Goal: Task Accomplishment & Management: Use online tool/utility

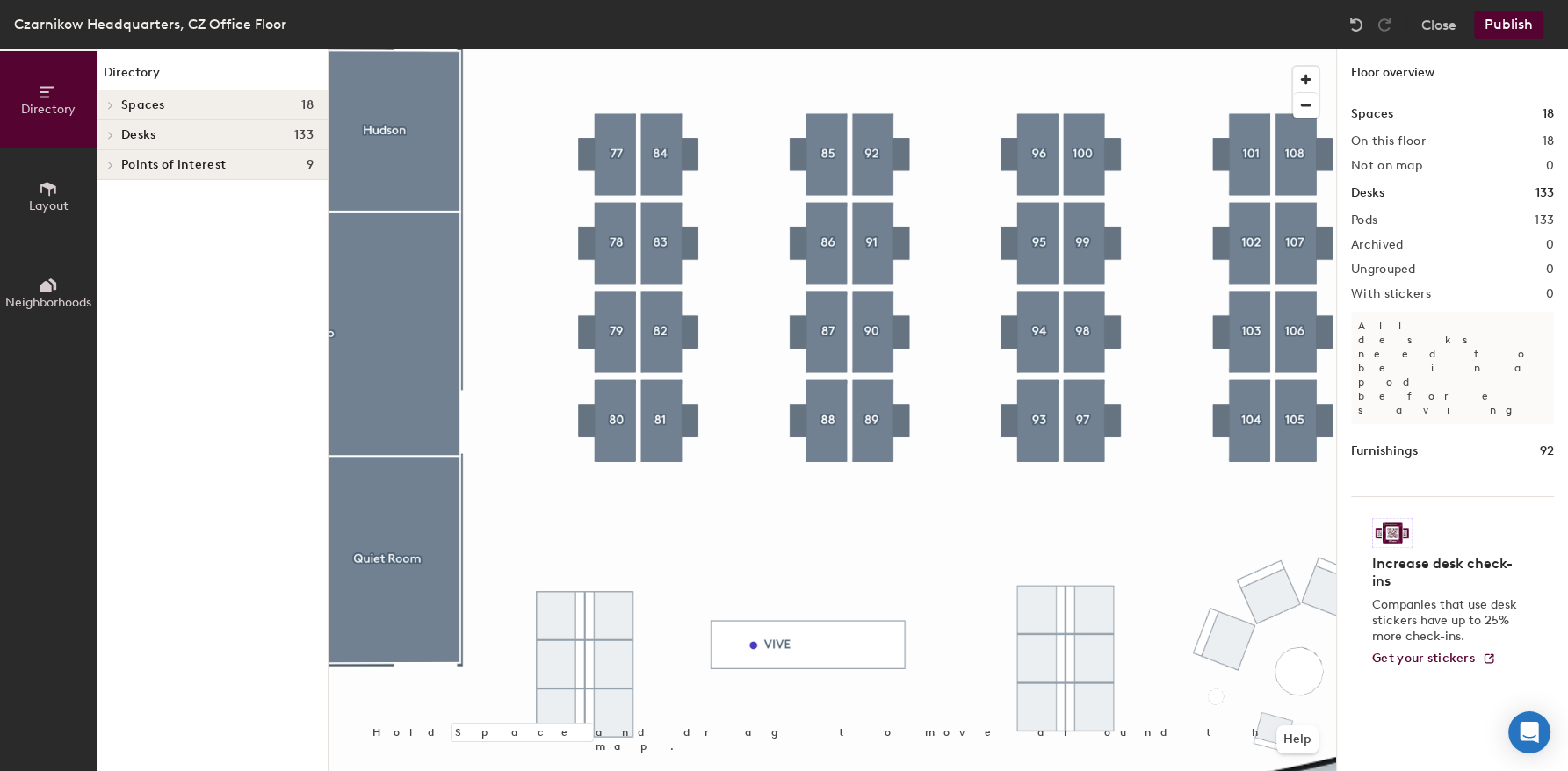
click at [16, 185] on button "Layout" at bounding box center [48, 196] width 96 height 96
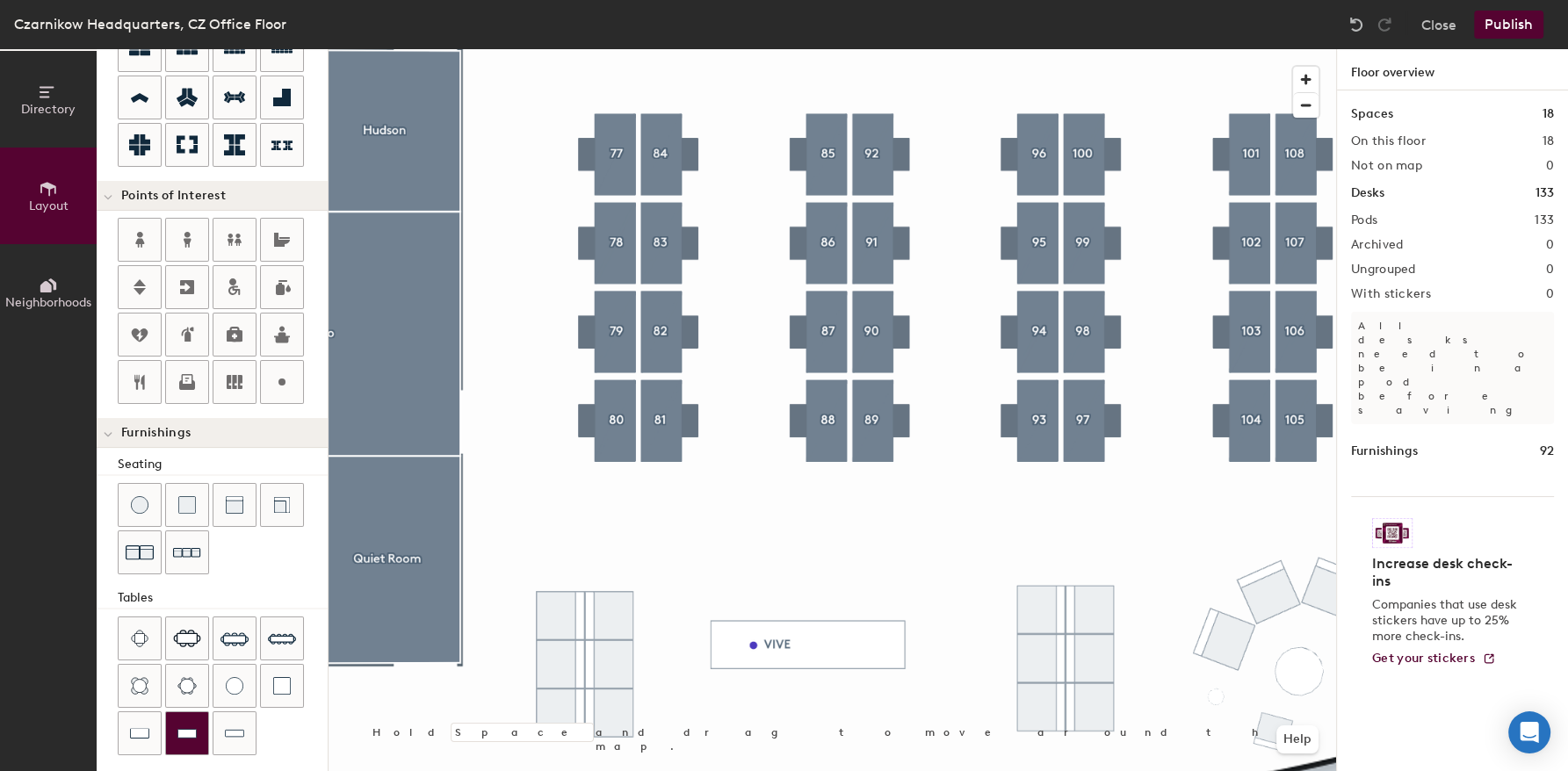
scroll to position [331, 0]
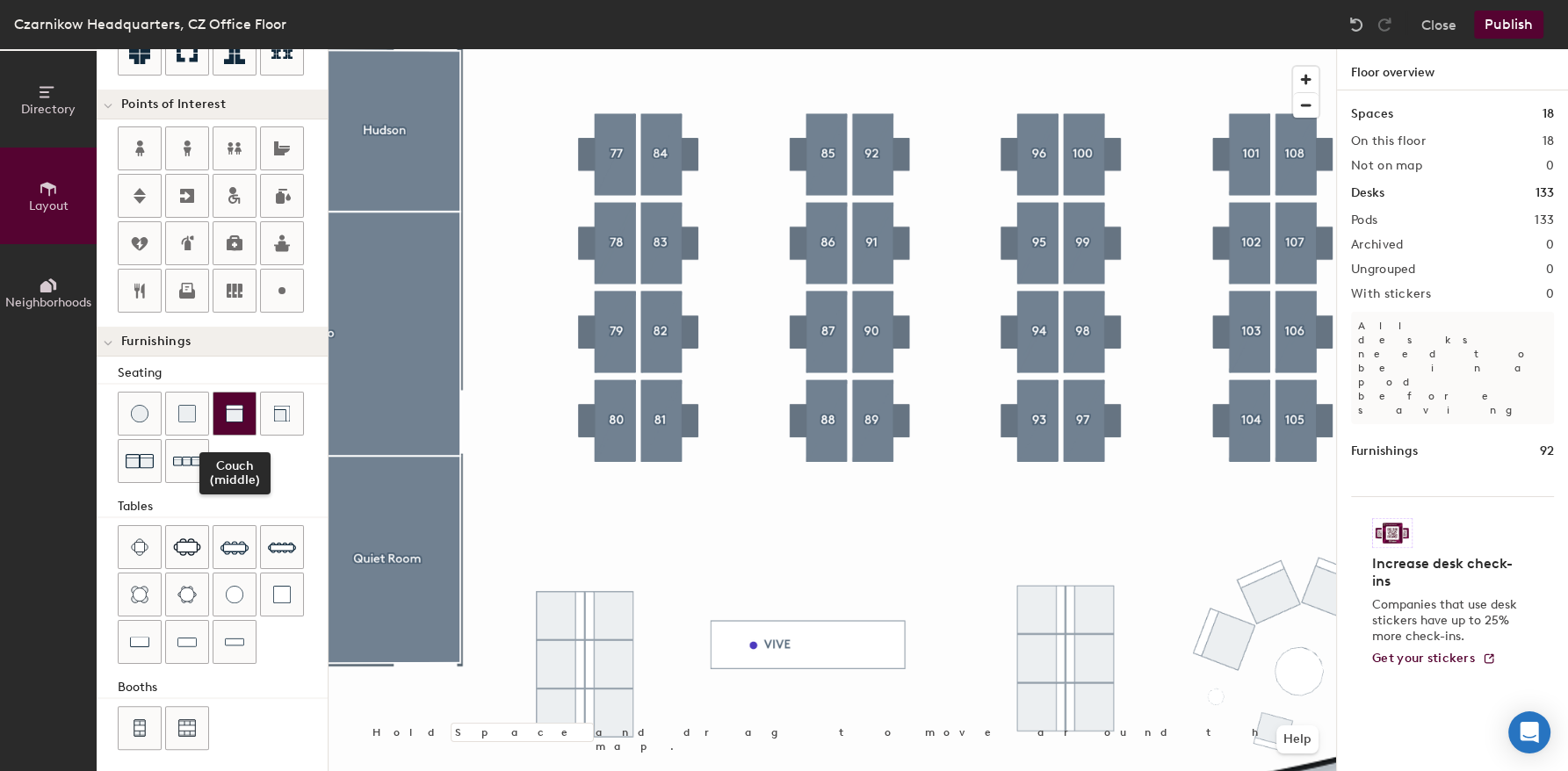
click at [232, 418] on div at bounding box center [235, 414] width 43 height 43
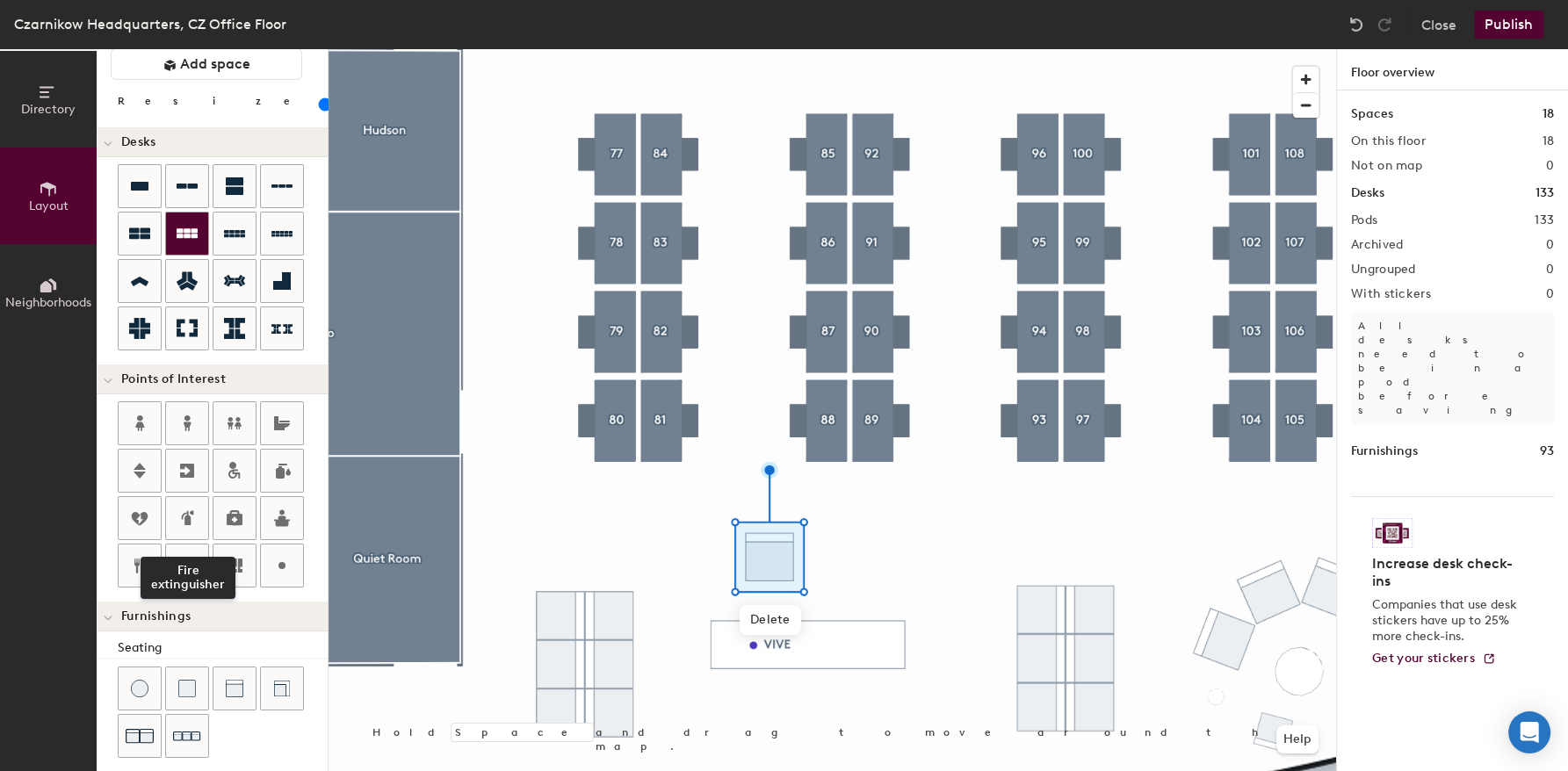
scroll to position [50, 0]
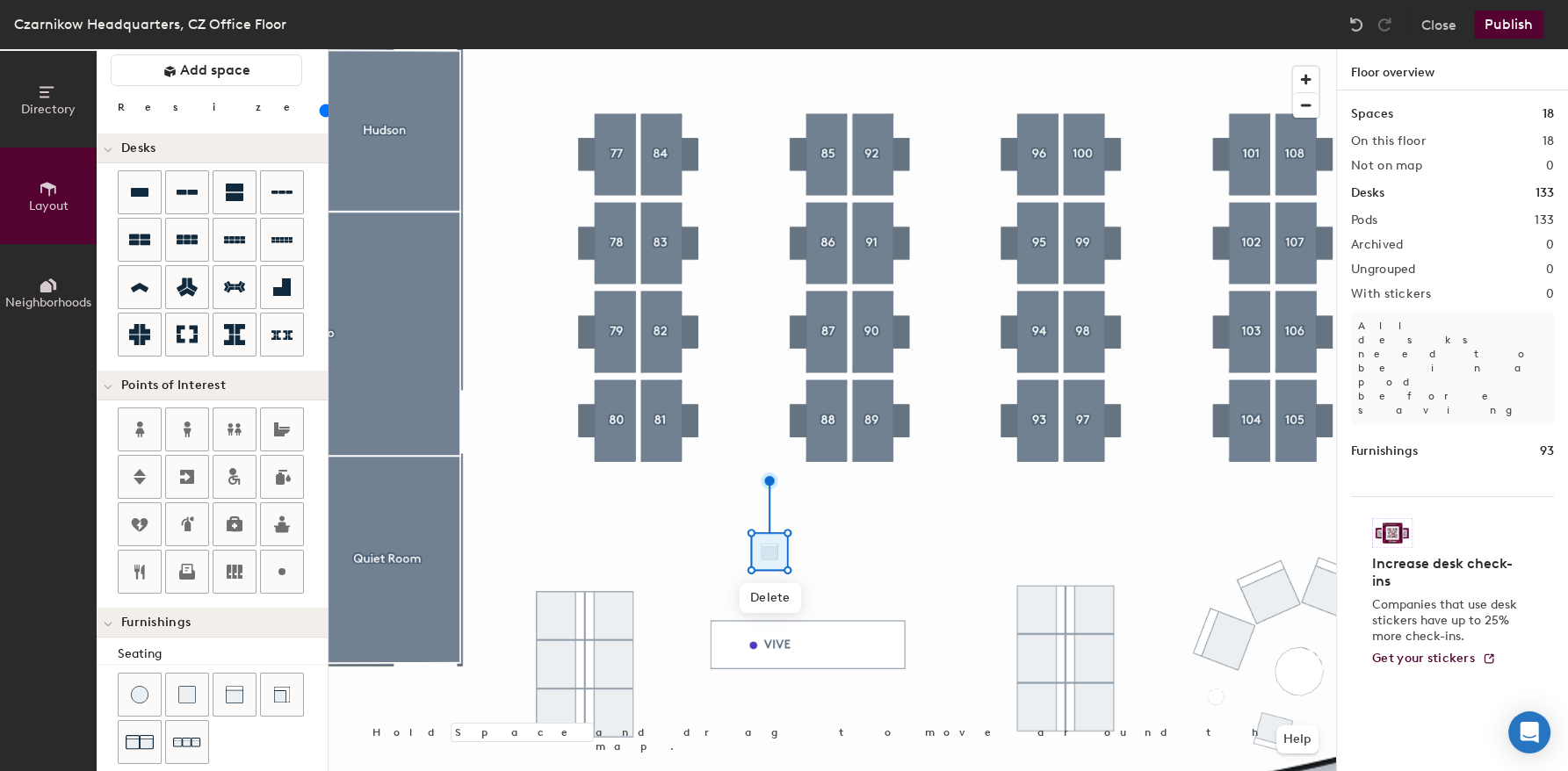
drag, startPoint x: 173, startPoint y: 113, endPoint x: 162, endPoint y: 114, distance: 11.0
click at [319, 114] on input "range" at bounding box center [319, 110] width 0 height 14
click at [839, 49] on div at bounding box center [831, 49] width 1007 height 0
click at [920, 49] on div at bounding box center [831, 49] width 1007 height 0
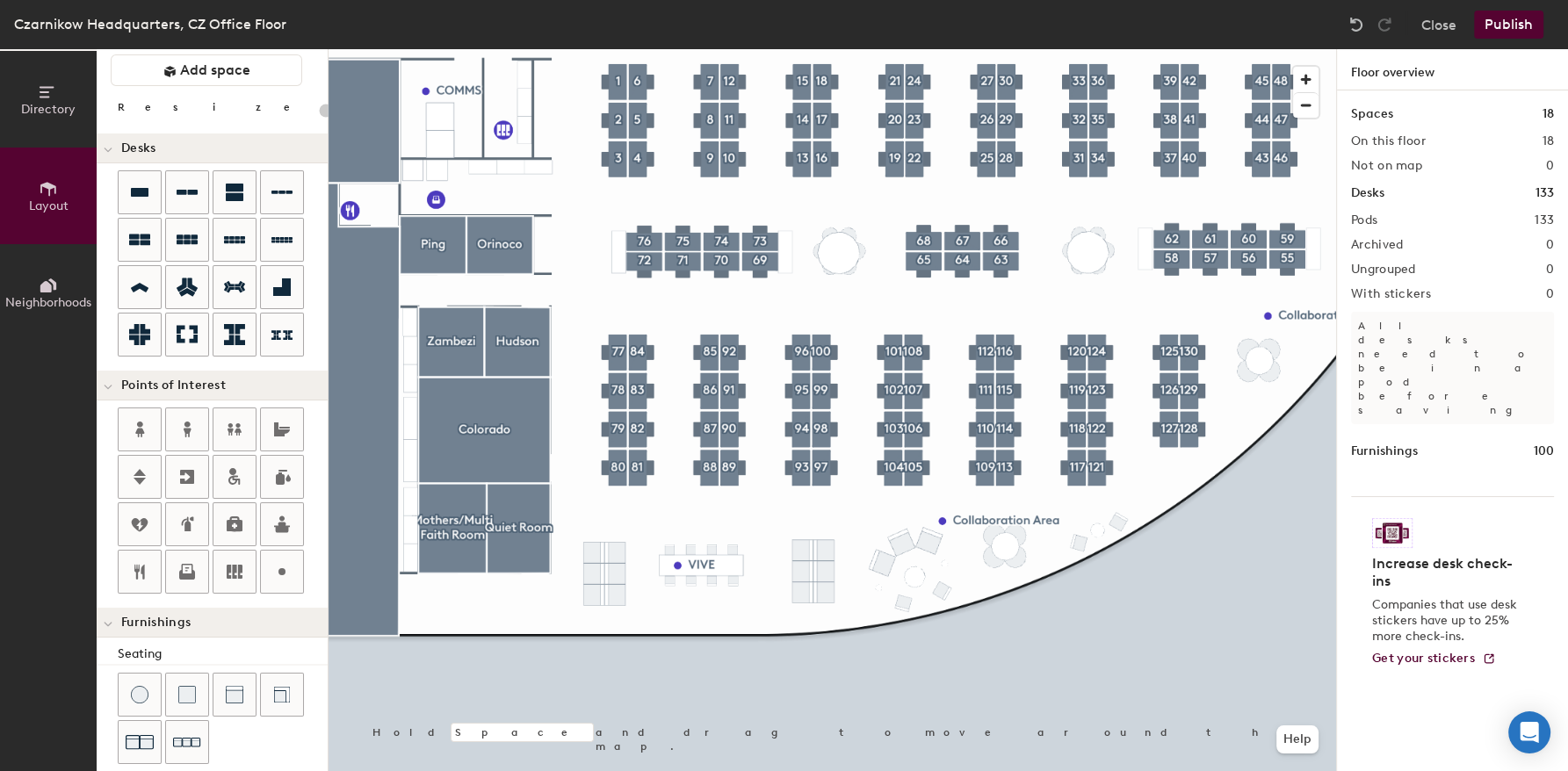
click at [970, 49] on div at bounding box center [831, 49] width 1007 height 0
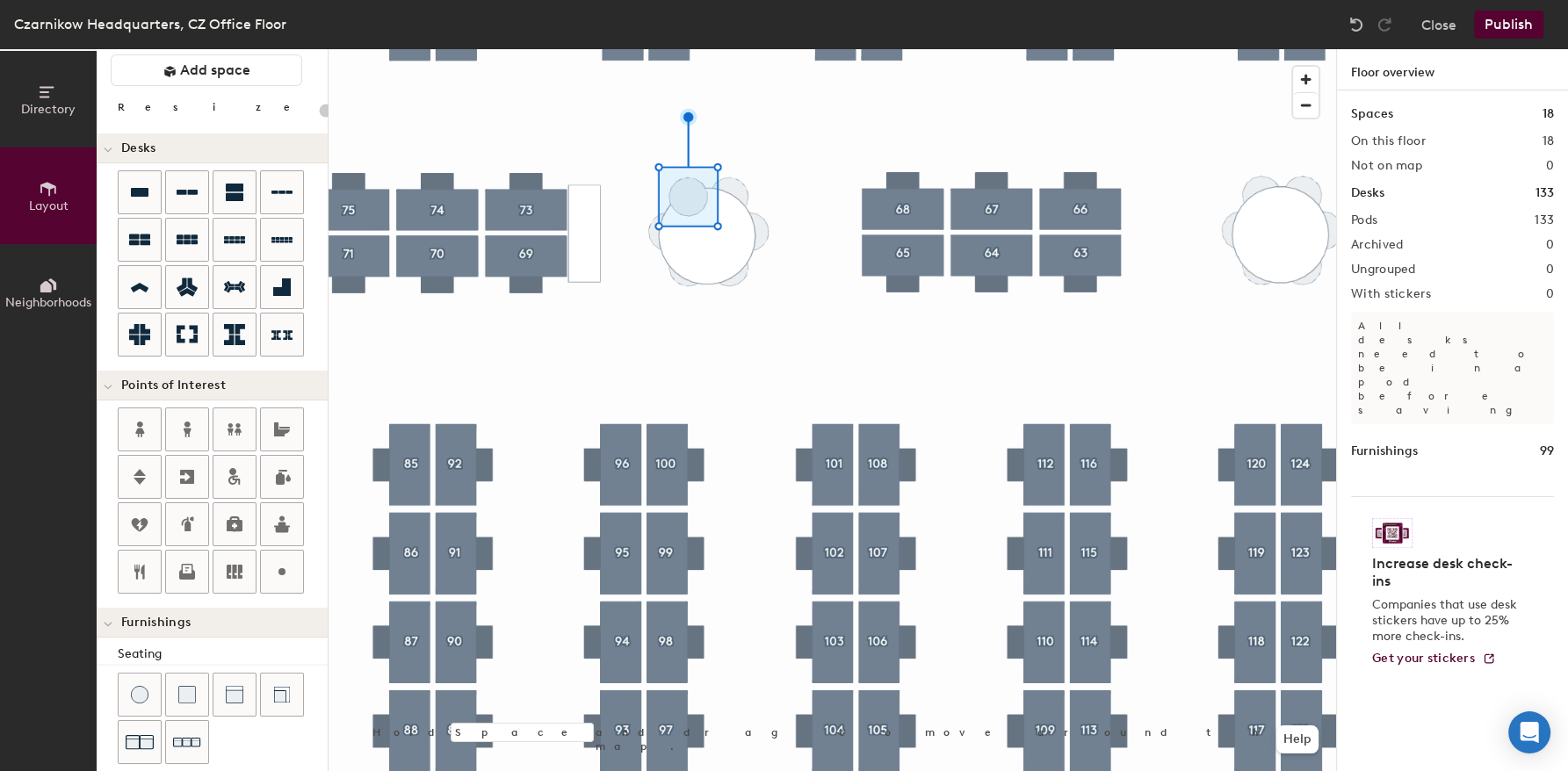
click at [739, 49] on div at bounding box center [831, 49] width 1007 height 0
click at [1300, 49] on div at bounding box center [831, 49] width 1007 height 0
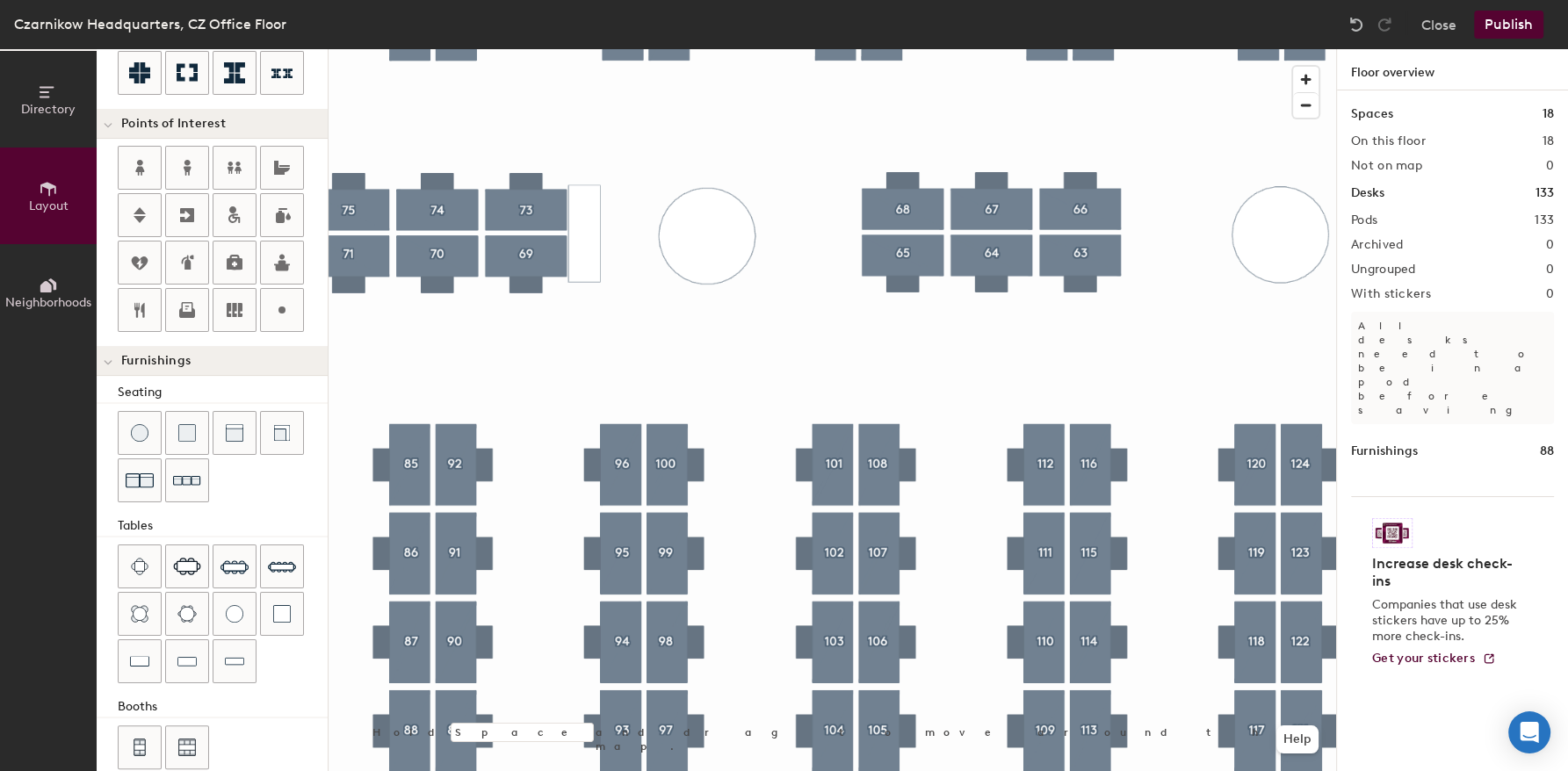
scroll to position [331, 0]
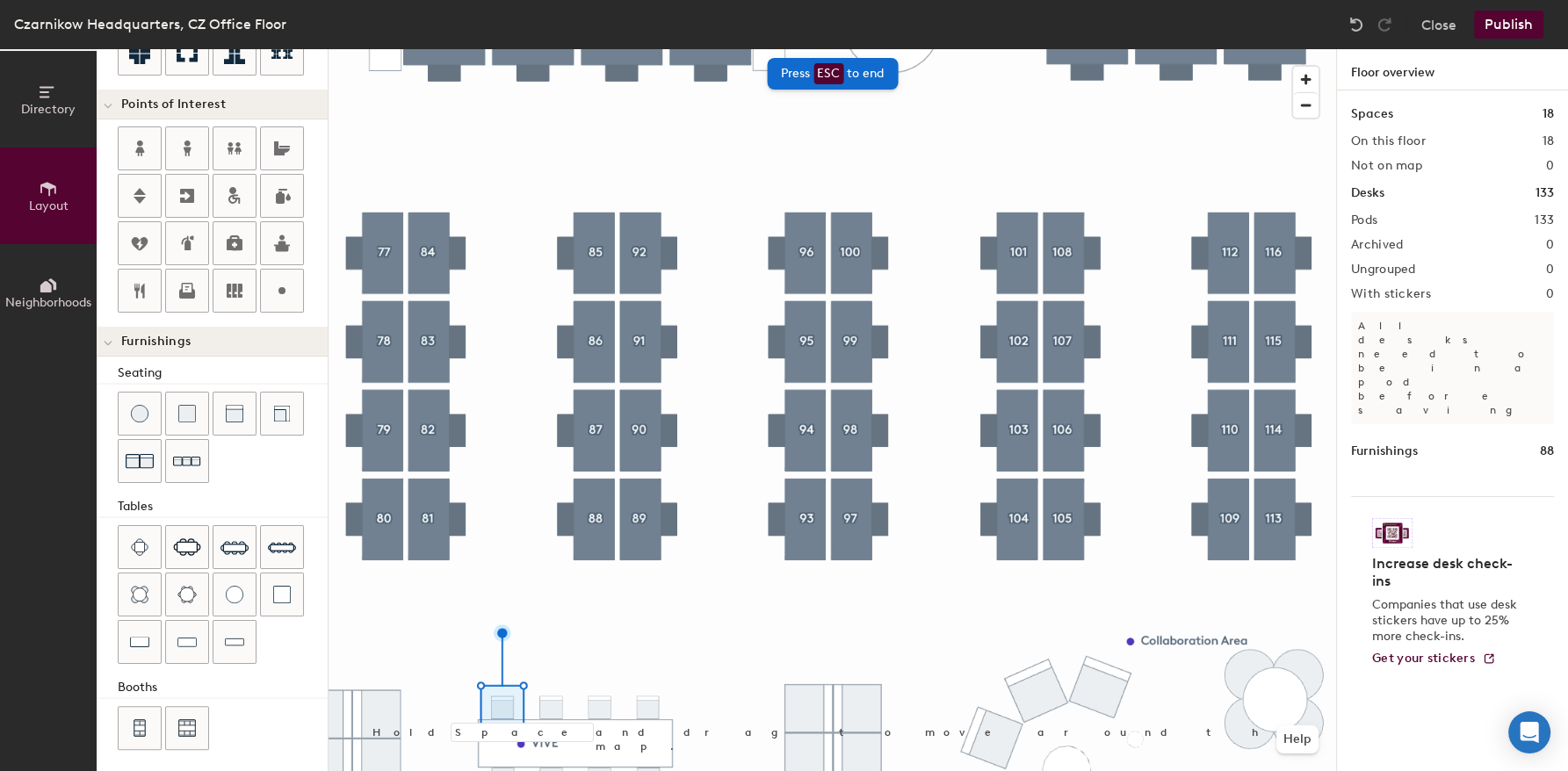
type input "40"
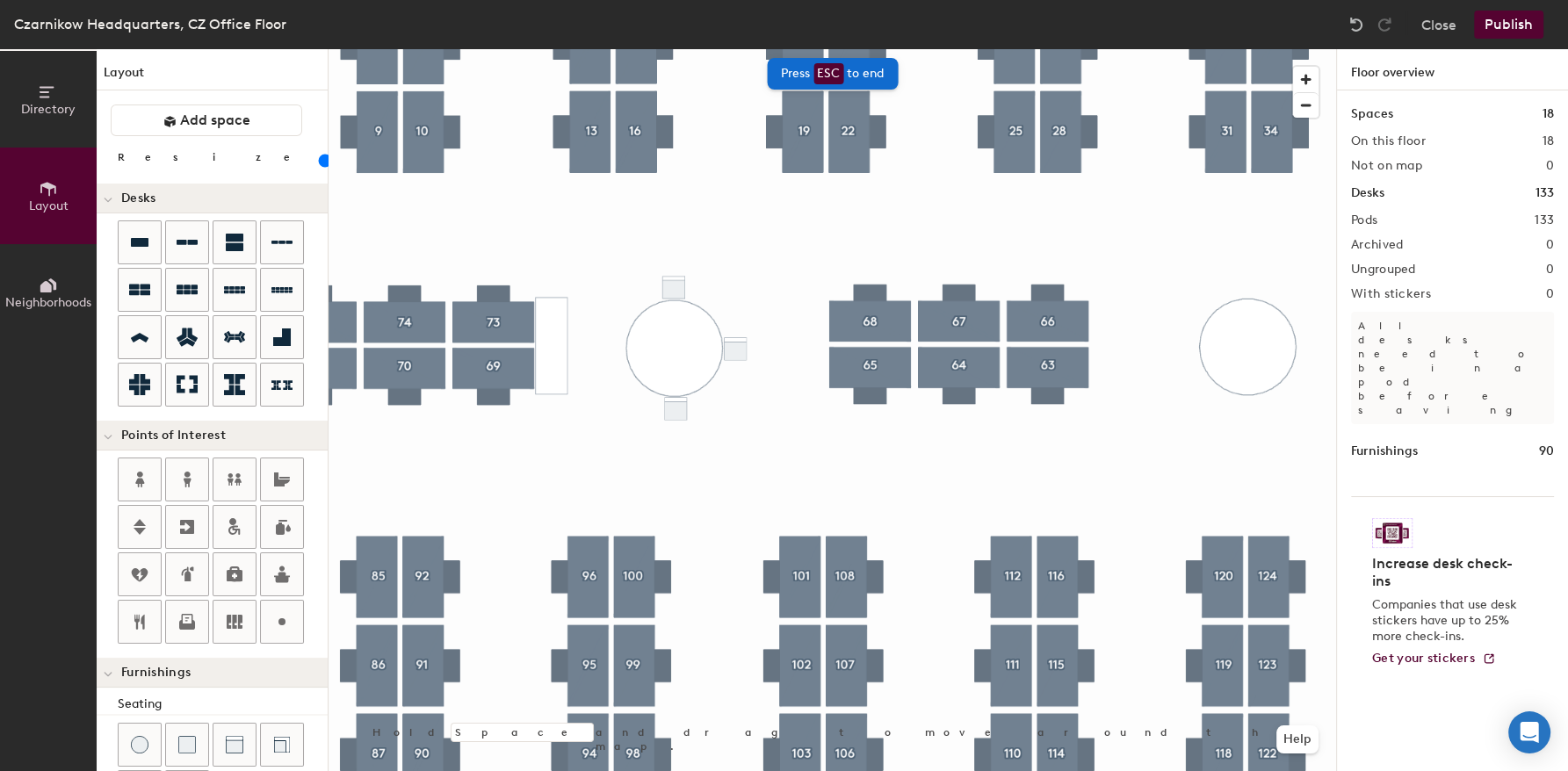
scroll to position [331, 0]
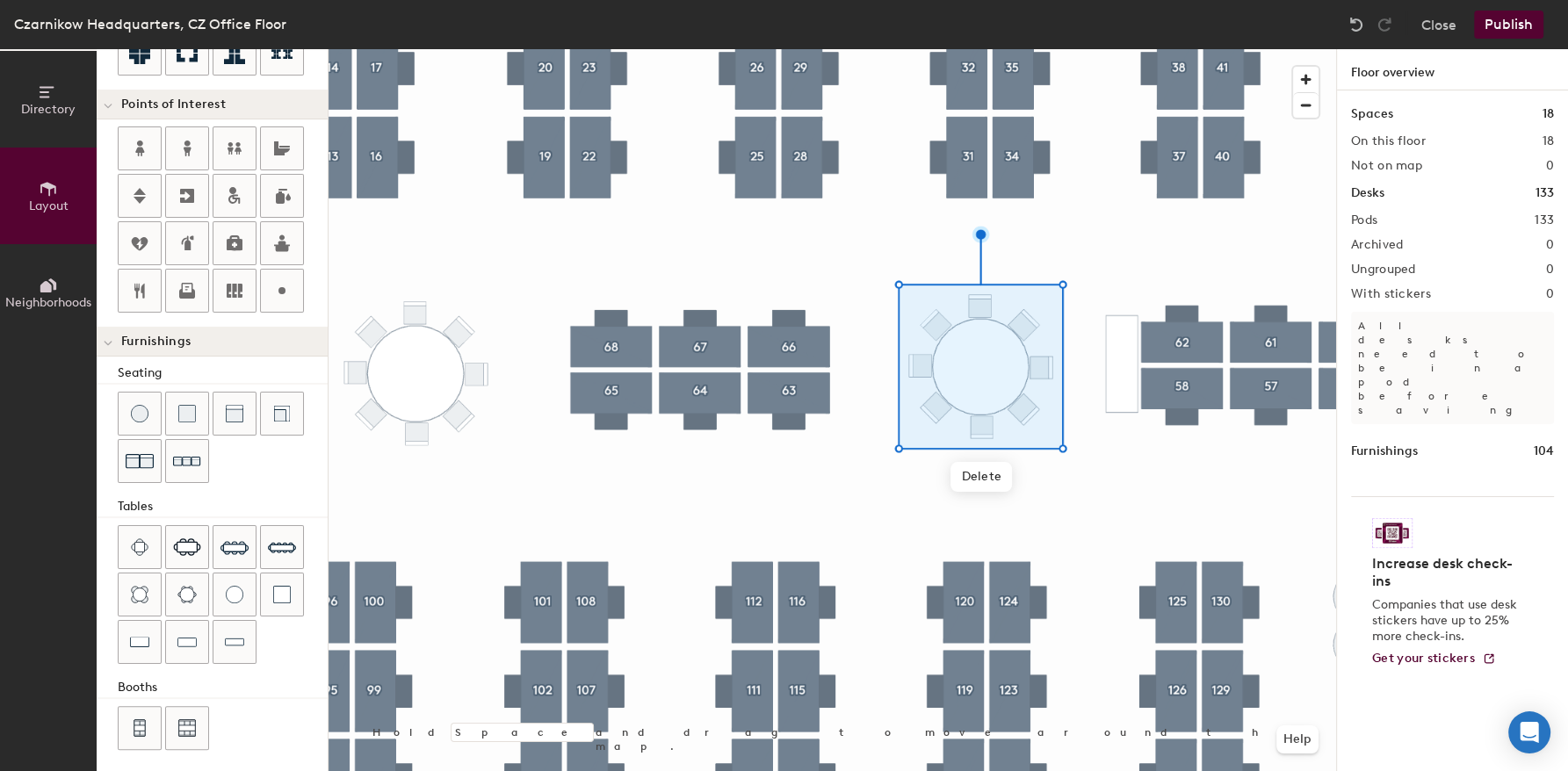
click at [858, 49] on div at bounding box center [831, 49] width 1007 height 0
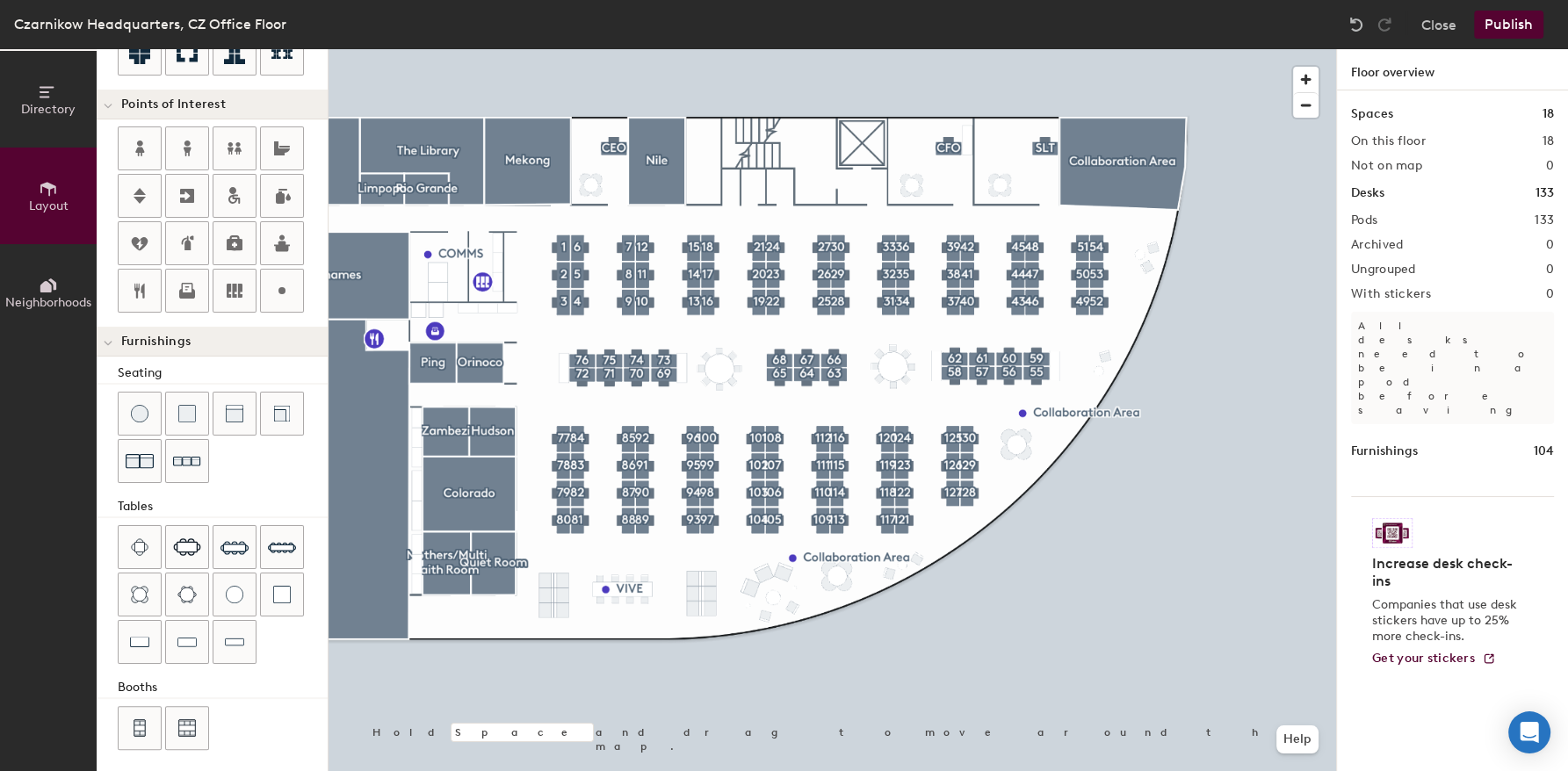
click at [1495, 24] on button "Publish" at bounding box center [1508, 24] width 69 height 28
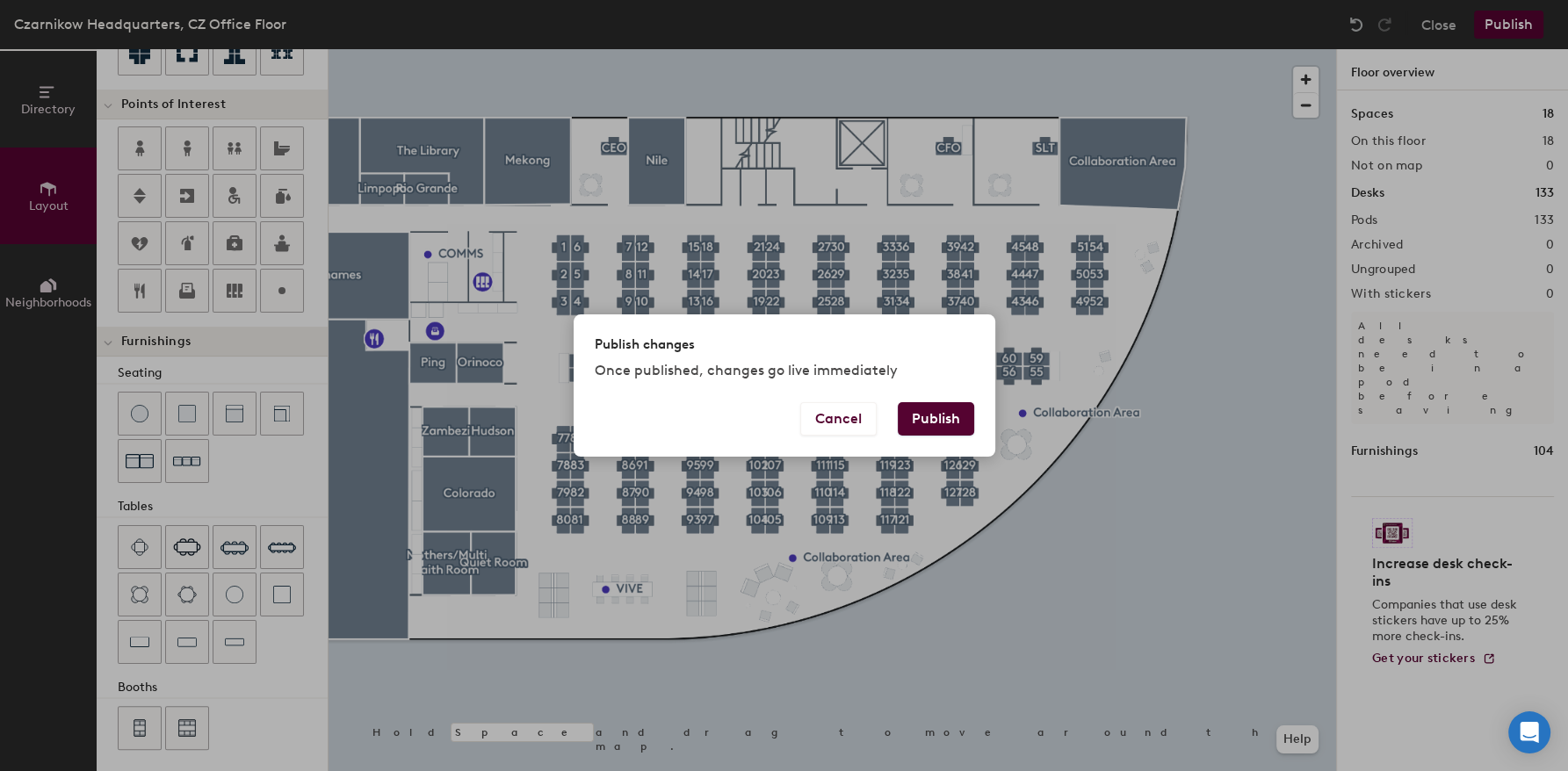
click at [912, 418] on button "Publish" at bounding box center [936, 419] width 77 height 33
type input "20"
